Goal: Navigation & Orientation: Find specific page/section

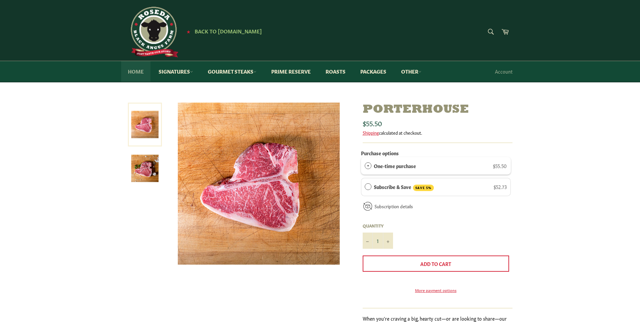
click at [137, 67] on link "Home" at bounding box center [135, 71] width 29 height 21
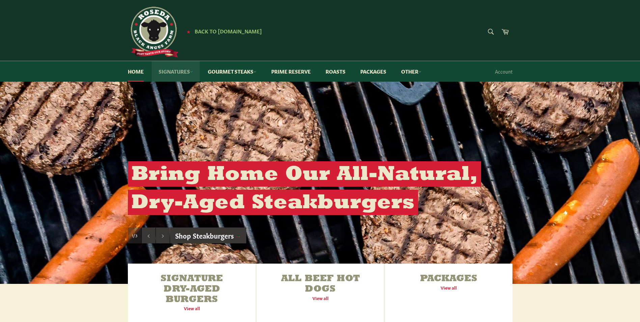
click at [191, 71] on icon at bounding box center [191, 71] width 3 height 3
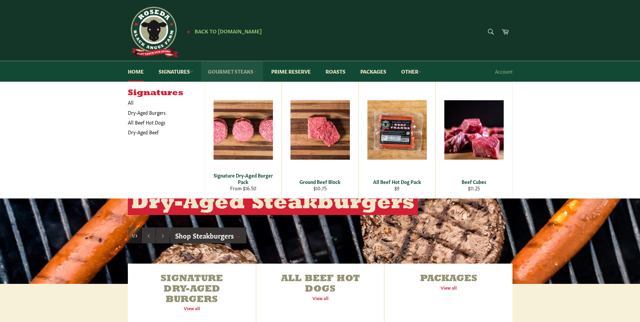
click at [238, 72] on link "Gourmet Steaks" at bounding box center [232, 71] width 62 height 21
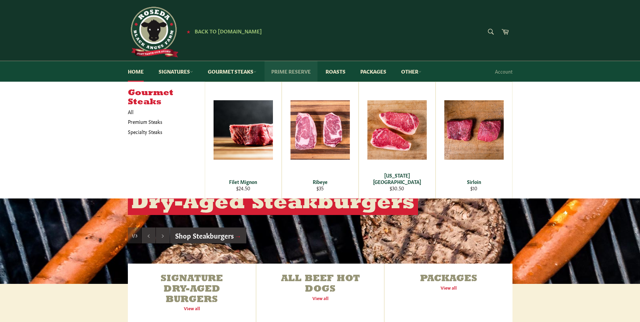
click at [296, 73] on link "Prime Reserve" at bounding box center [291, 71] width 53 height 21
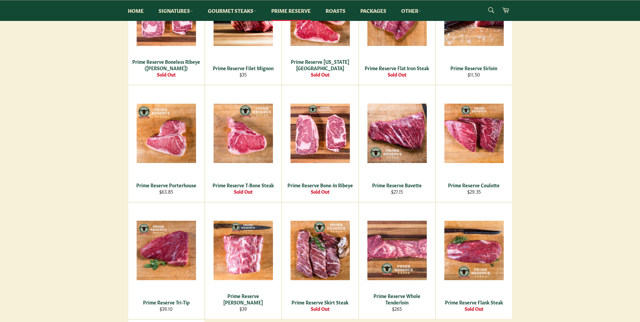
scroll to position [68, 0]
